Goal: Task Accomplishment & Management: Complete application form

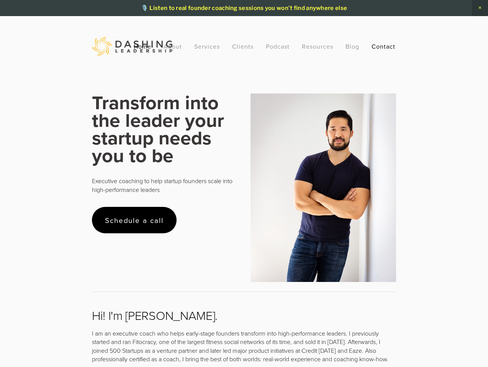
click at [382, 49] on link "Contact" at bounding box center [383, 46] width 24 height 14
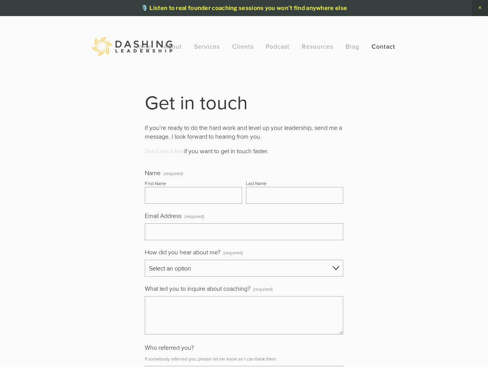
click at [179, 150] on link "Send me a text" at bounding box center [164, 151] width 39 height 9
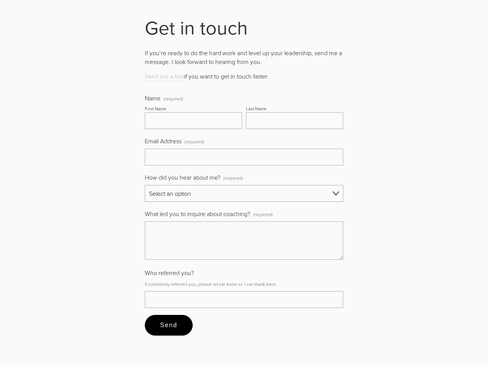
scroll to position [59, 0]
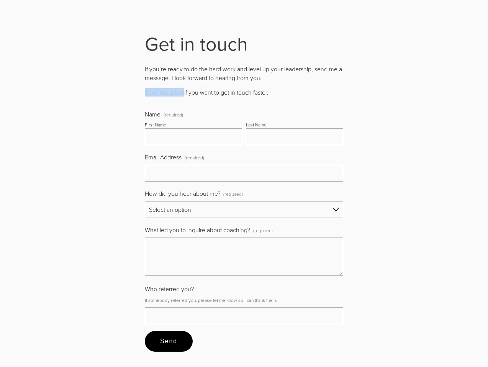
click at [171, 92] on link "Send me a text" at bounding box center [164, 92] width 39 height 9
click at [203, 140] on input "First Name" at bounding box center [193, 136] width 97 height 17
type input "Samantha"
type input "Miretzky"
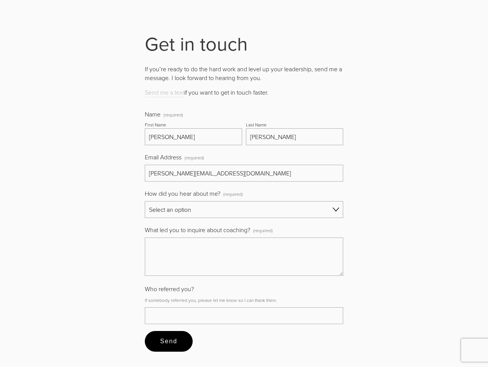
type input "samantha@nfx.com"
click at [197, 216] on select "Select an option Referral Social media Word of mouth Search Slow Down To Speed …" at bounding box center [244, 209] width 198 height 17
select select "Word of mouth"
click at [145, 201] on select "Select an option Referral Social media Word of mouth Search Slow Down To Speed …" at bounding box center [244, 209] width 198 height 17
click at [170, 242] on textarea "What led you to inquire about coaching? (required)" at bounding box center [244, 256] width 198 height 38
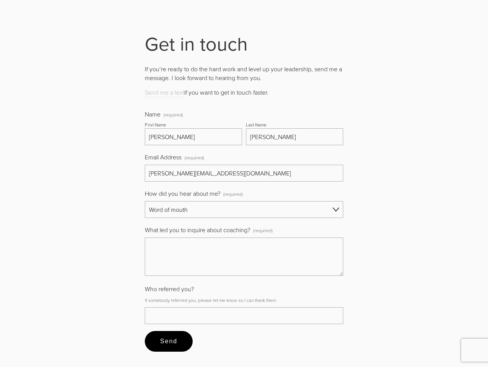
paste textarea "Hi Emma, We’re refreshing our curated list of trusted service providers at NFX …"
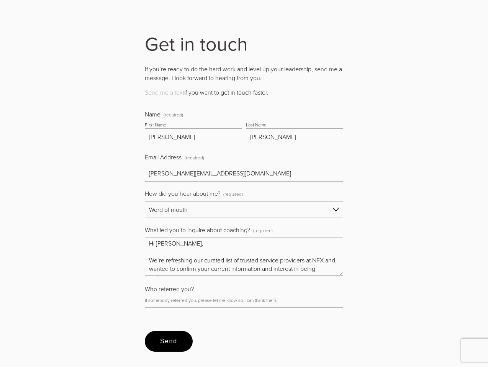
scroll to position [0, 0]
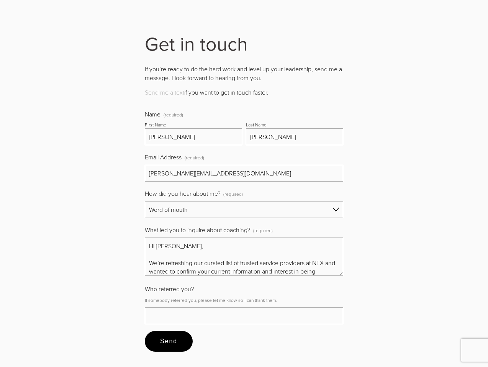
click at [171, 248] on textarea "Hi Emma, We’re refreshing our curated list of trusted service providers at NFX …" at bounding box center [244, 256] width 198 height 38
type textarea "Hi Brian, We’re refreshing our curated list of trusted service providers at NFX…"
click at [194, 204] on select "Referral Social media Word of mouth Search Slow Down To Speed Up Podcast Other" at bounding box center [244, 209] width 198 height 17
select select "Other"
click at [145, 201] on select "Referral Social media Word of mouth Search Slow Down To Speed Up Podcast Other" at bounding box center [244, 209] width 198 height 17
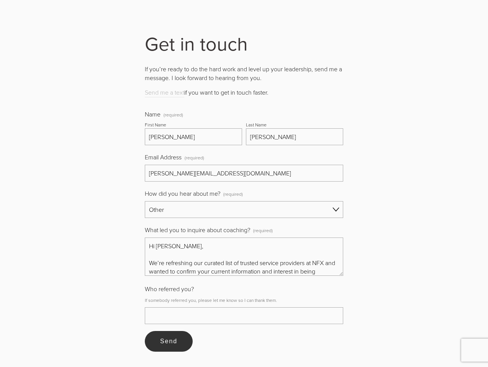
click at [173, 341] on span "Send" at bounding box center [168, 341] width 17 height 7
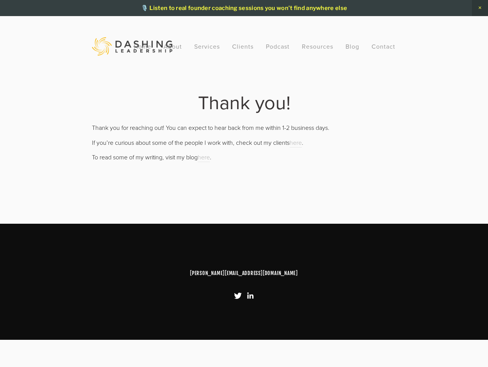
click at [348, 146] on p "If you’re curious about some of the people I work with, check out my clients he…" at bounding box center [244, 142] width 304 height 8
click at [295, 142] on link "here" at bounding box center [295, 142] width 12 height 9
drag, startPoint x: 289, startPoint y: 273, endPoint x: 205, endPoint y: 272, distance: 84.2
click at [205, 272] on div "[PERSON_NAME][EMAIL_ADDRESS][DOMAIN_NAME]" at bounding box center [244, 273] width 304 height 22
copy link "[PERSON_NAME][EMAIL_ADDRESS][DOMAIN_NAME]"
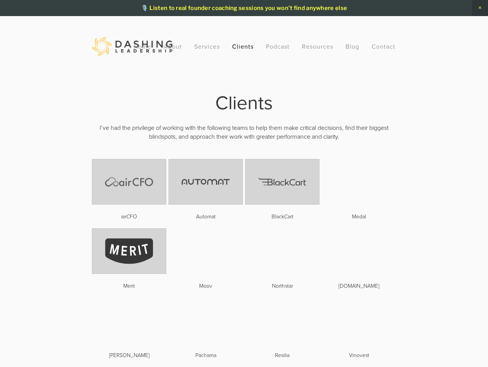
click at [297, 281] on div "Northstar" at bounding box center [282, 285] width 74 height 8
